Goal: Information Seeking & Learning: Understand process/instructions

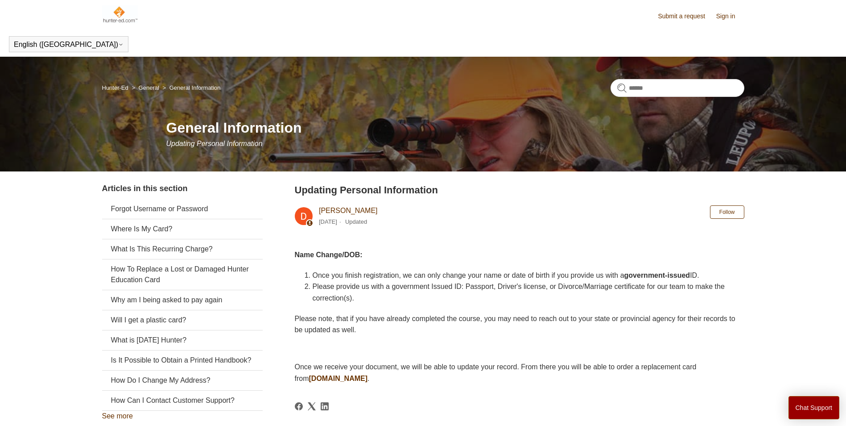
scroll to position [45, 0]
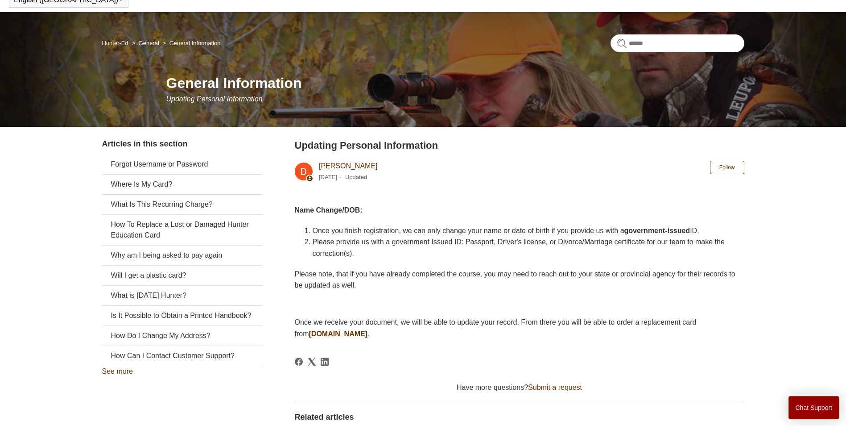
click at [121, 371] on link "See more" at bounding box center [117, 371] width 31 height 8
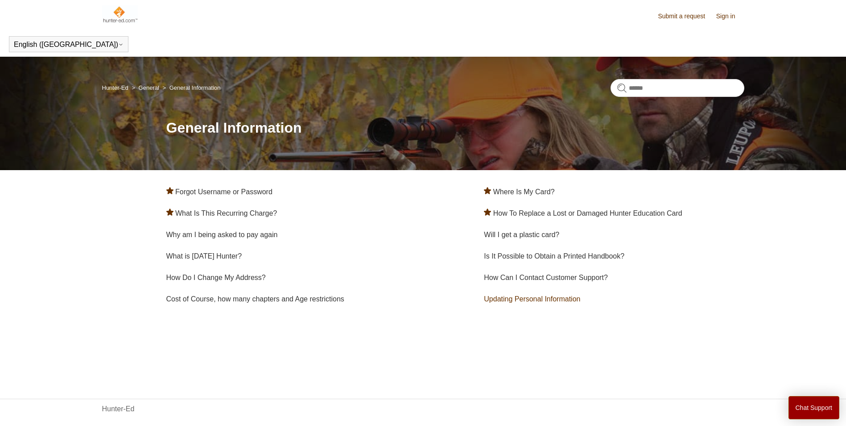
click at [508, 297] on link "Updating Personal Information" at bounding box center [532, 299] width 96 height 8
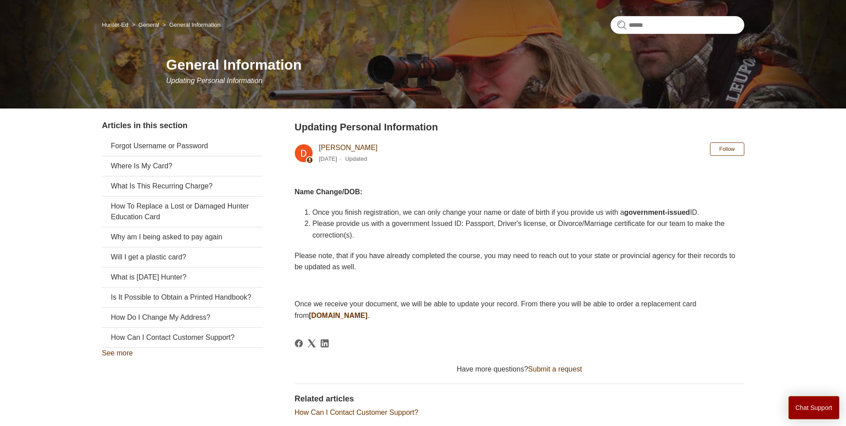
scroll to position [45, 0]
